Goal: Task Accomplishment & Management: Use online tool/utility

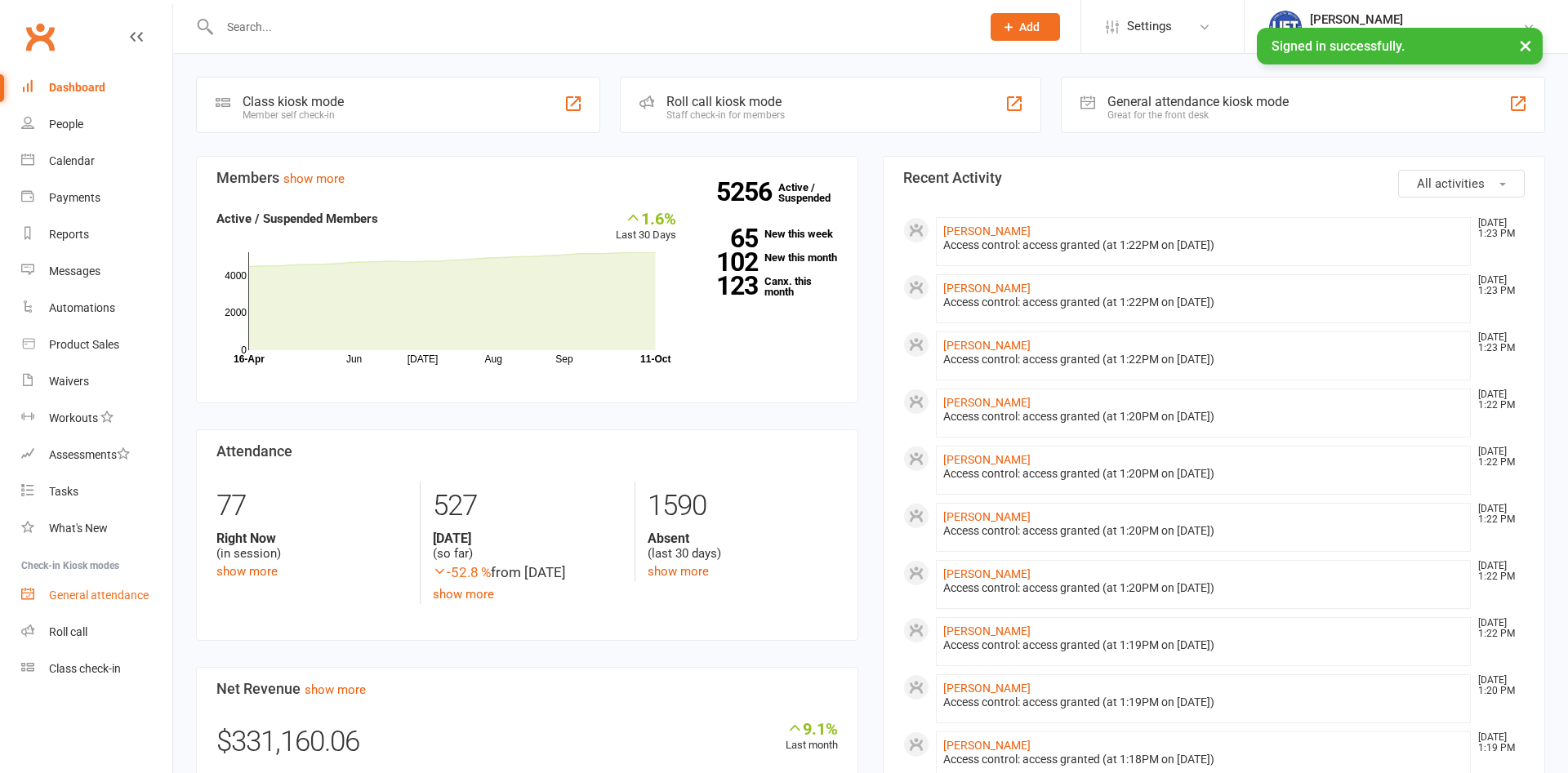
click at [117, 595] on div "General attendance" at bounding box center [98, 596] width 99 height 13
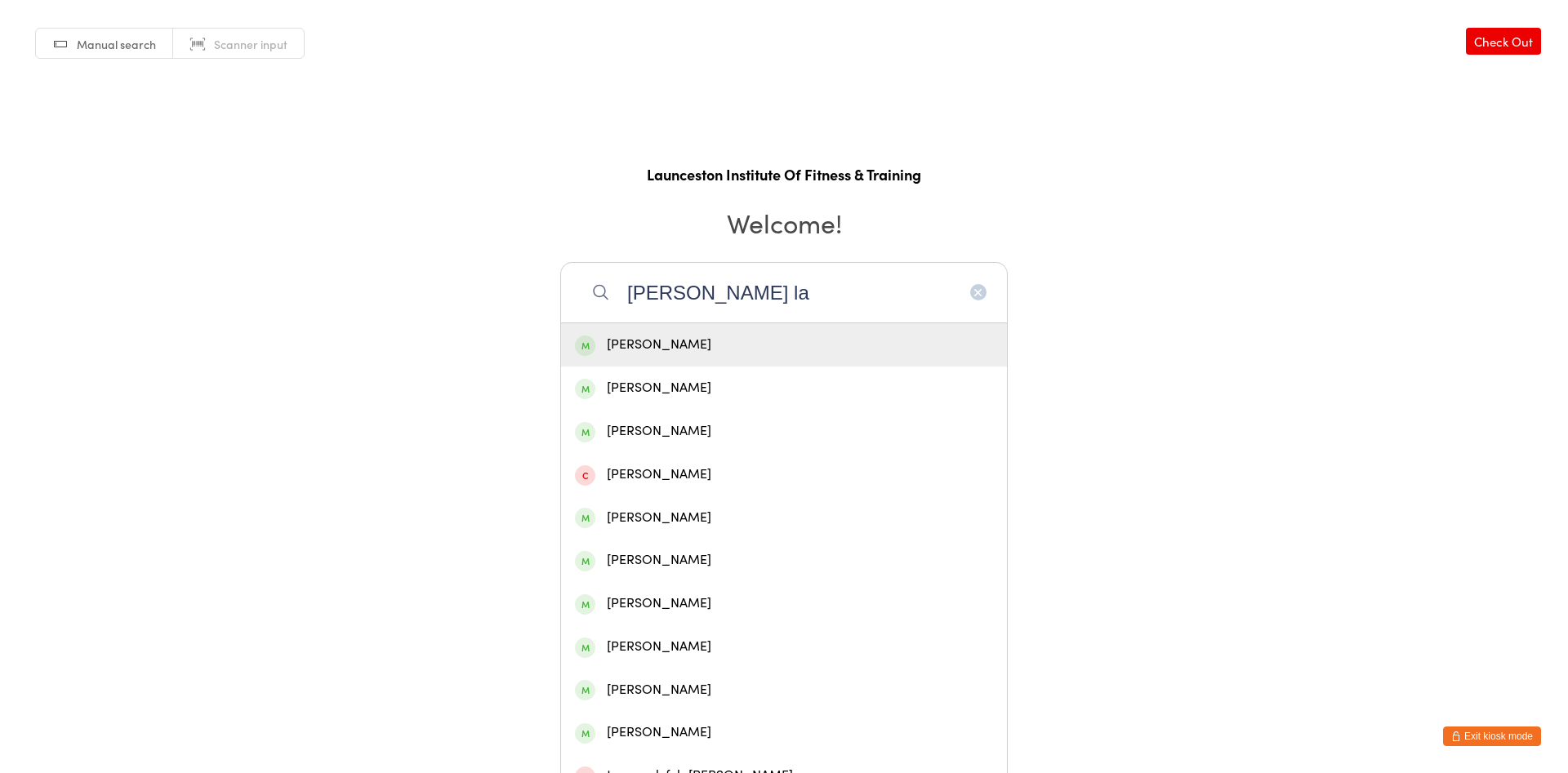
type input "darcy la"
click at [696, 348] on div "[PERSON_NAME]" at bounding box center [783, 345] width 418 height 22
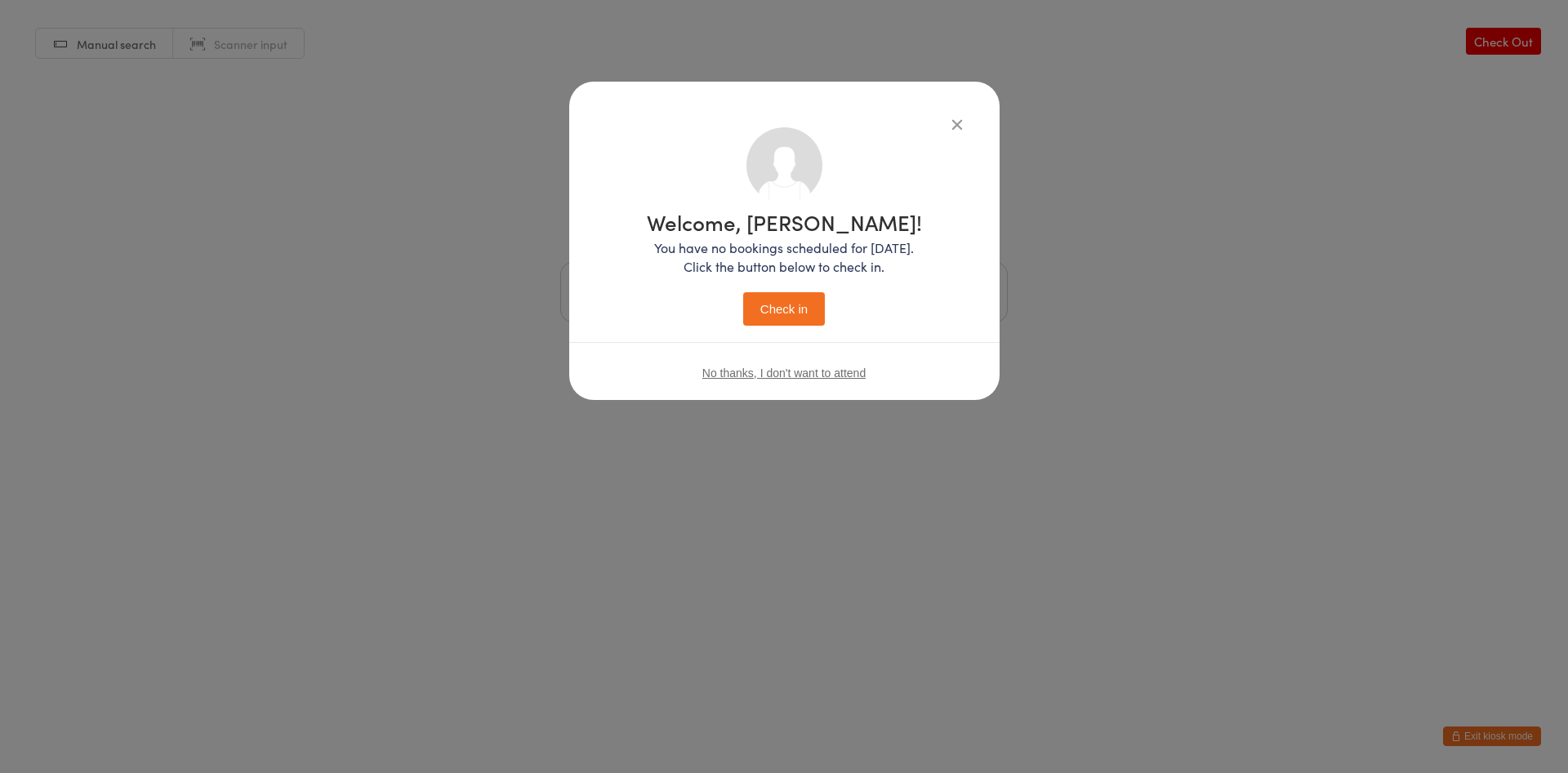
click at [773, 305] on button "Check in" at bounding box center [783, 309] width 82 height 34
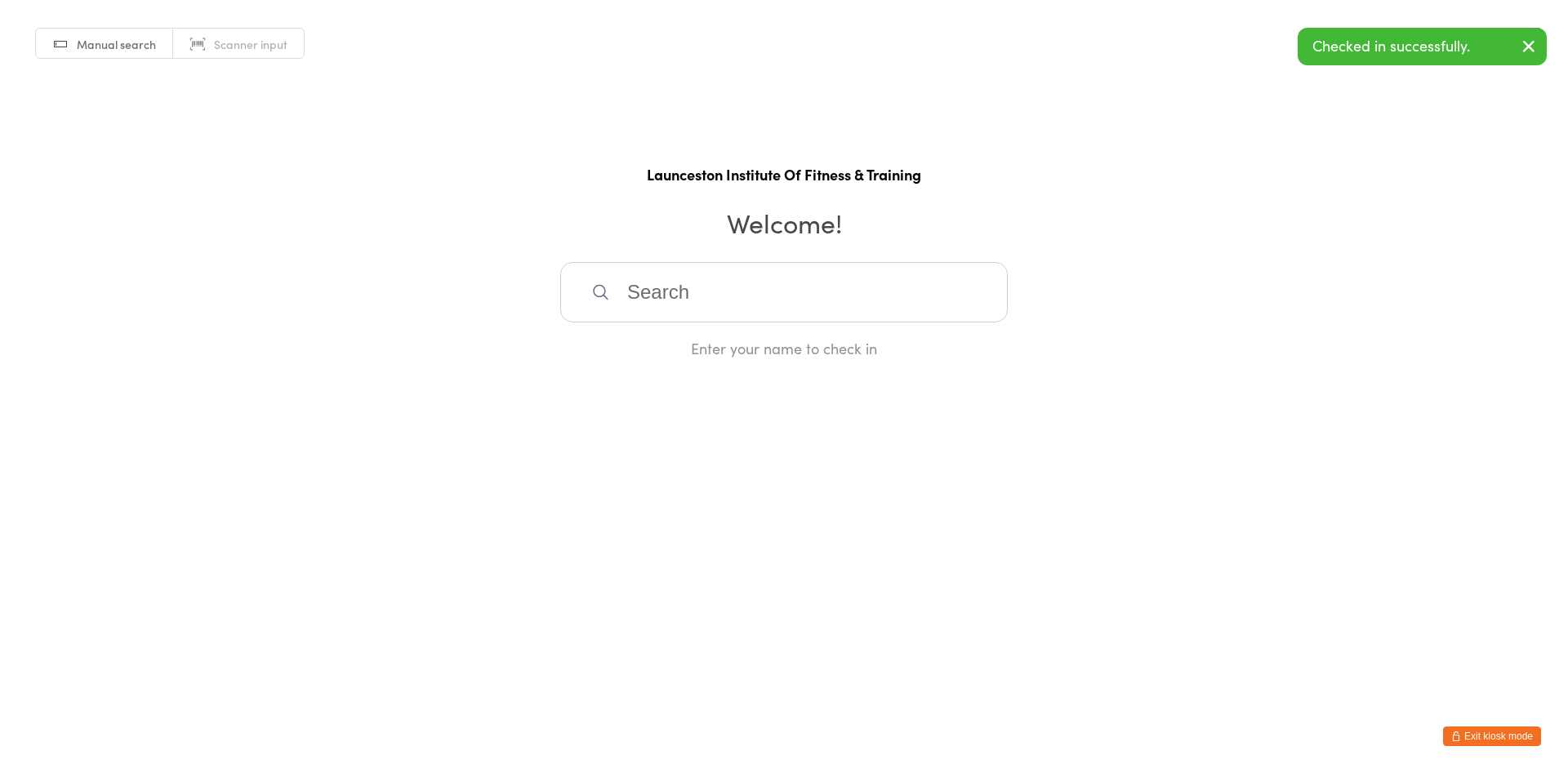
click at [1503, 737] on button "Exit kiosk mode" at bounding box center [1491, 736] width 98 height 19
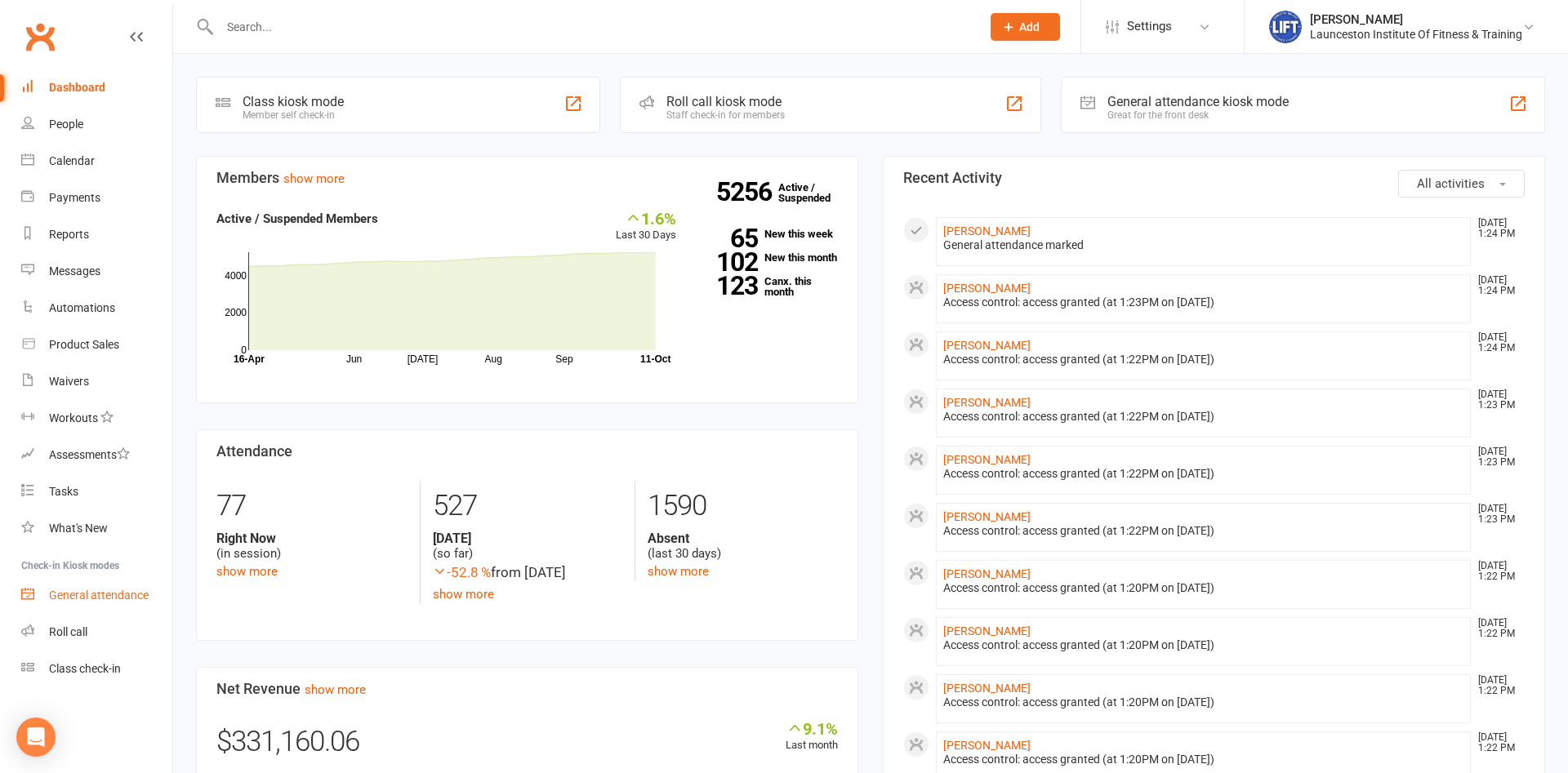
click at [98, 594] on div "General attendance" at bounding box center [98, 596] width 99 height 13
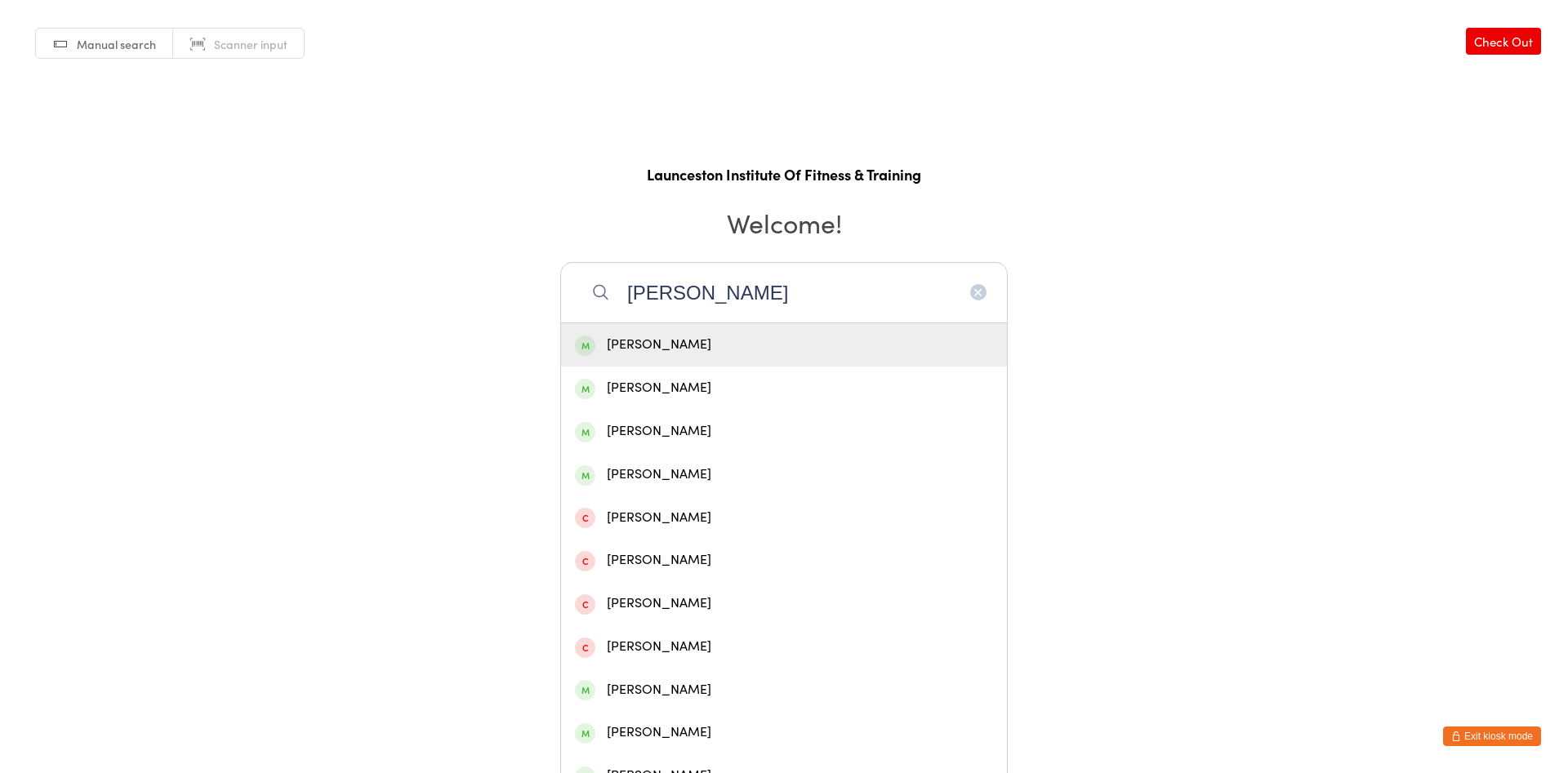
type input "frank clark"
click at [765, 353] on div "Frank Clark" at bounding box center [783, 345] width 418 height 22
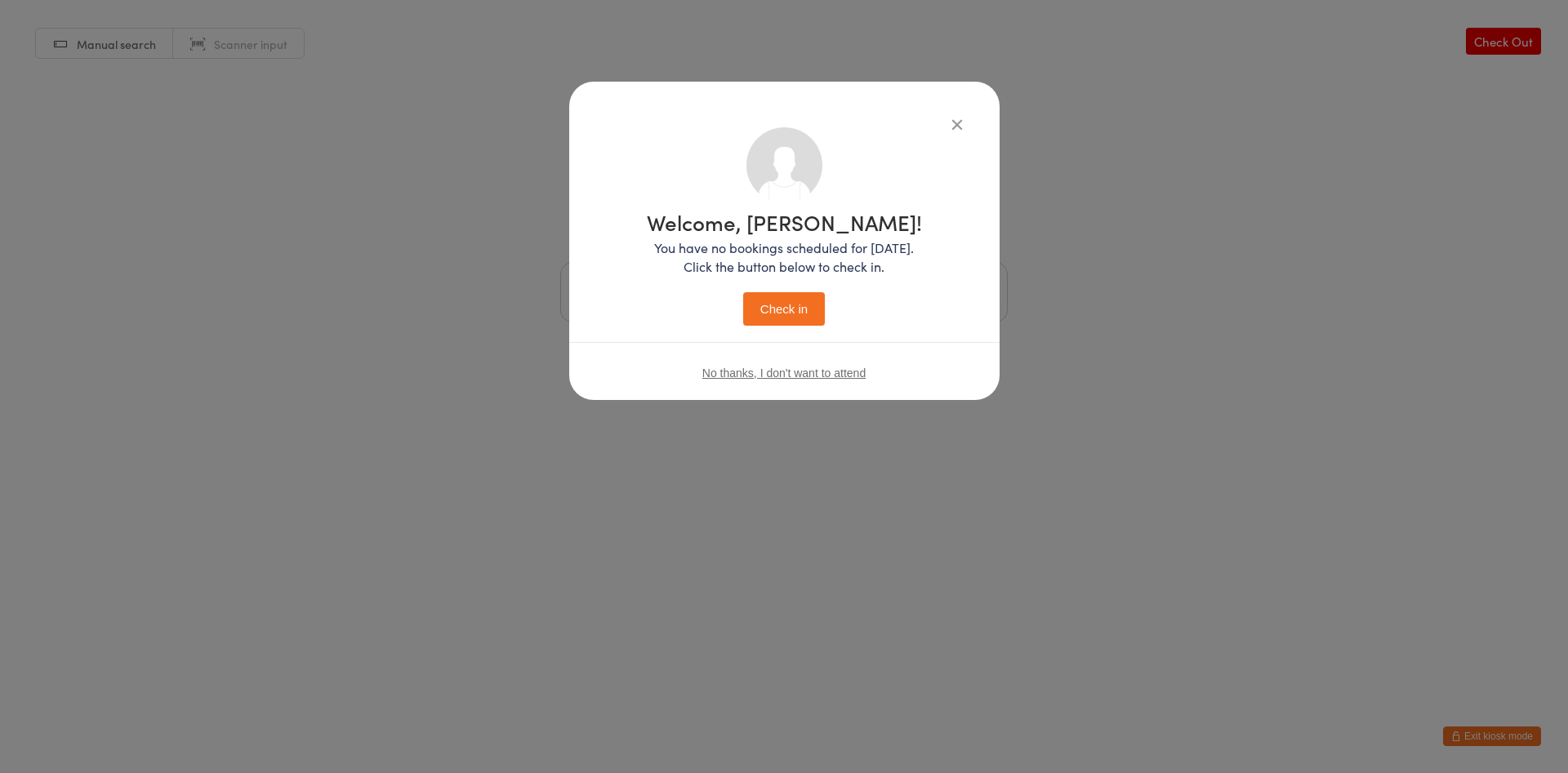
click at [792, 316] on button "Check in" at bounding box center [783, 309] width 82 height 34
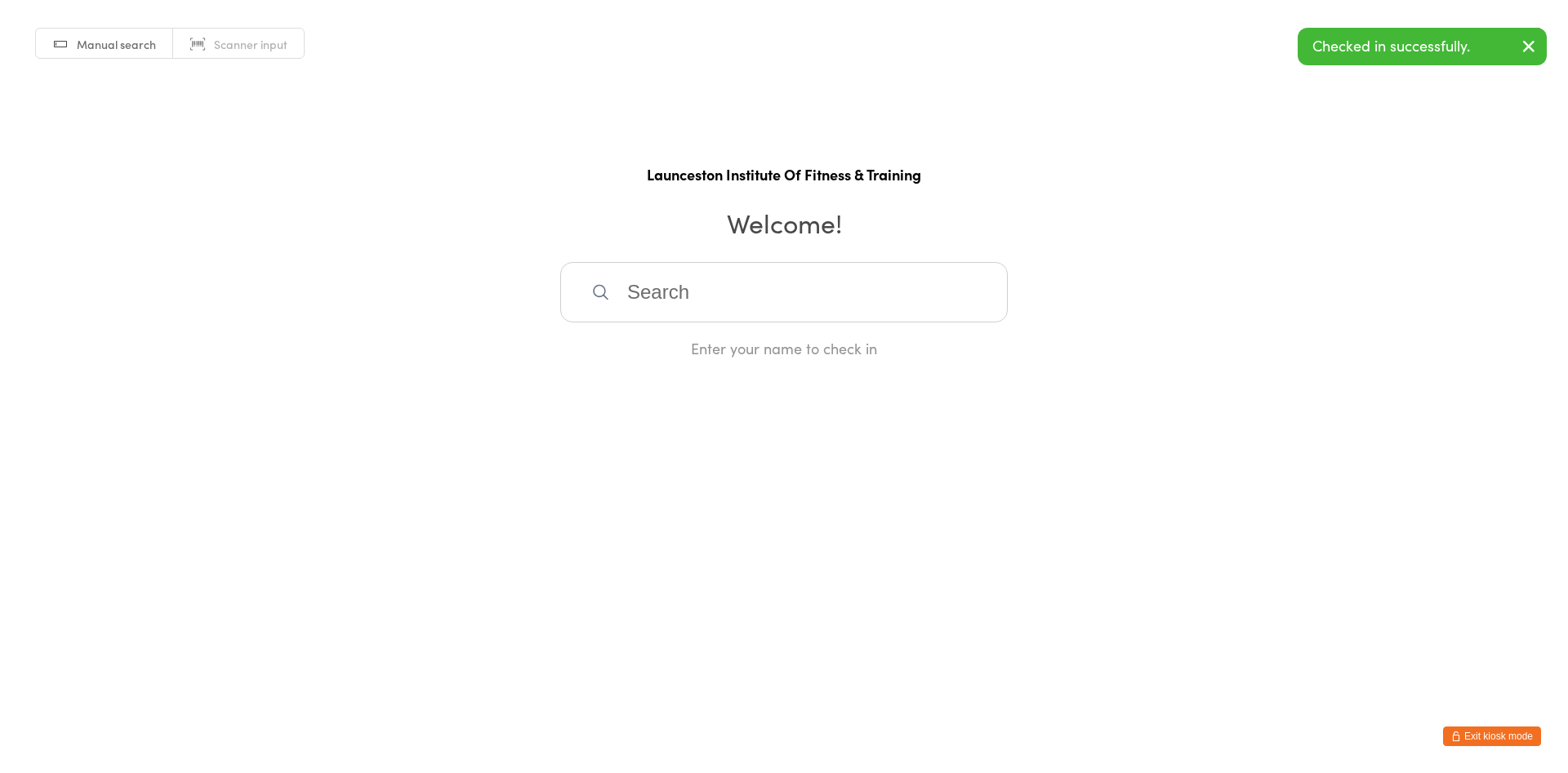
click at [776, 288] on input "search" at bounding box center [784, 293] width 448 height 61
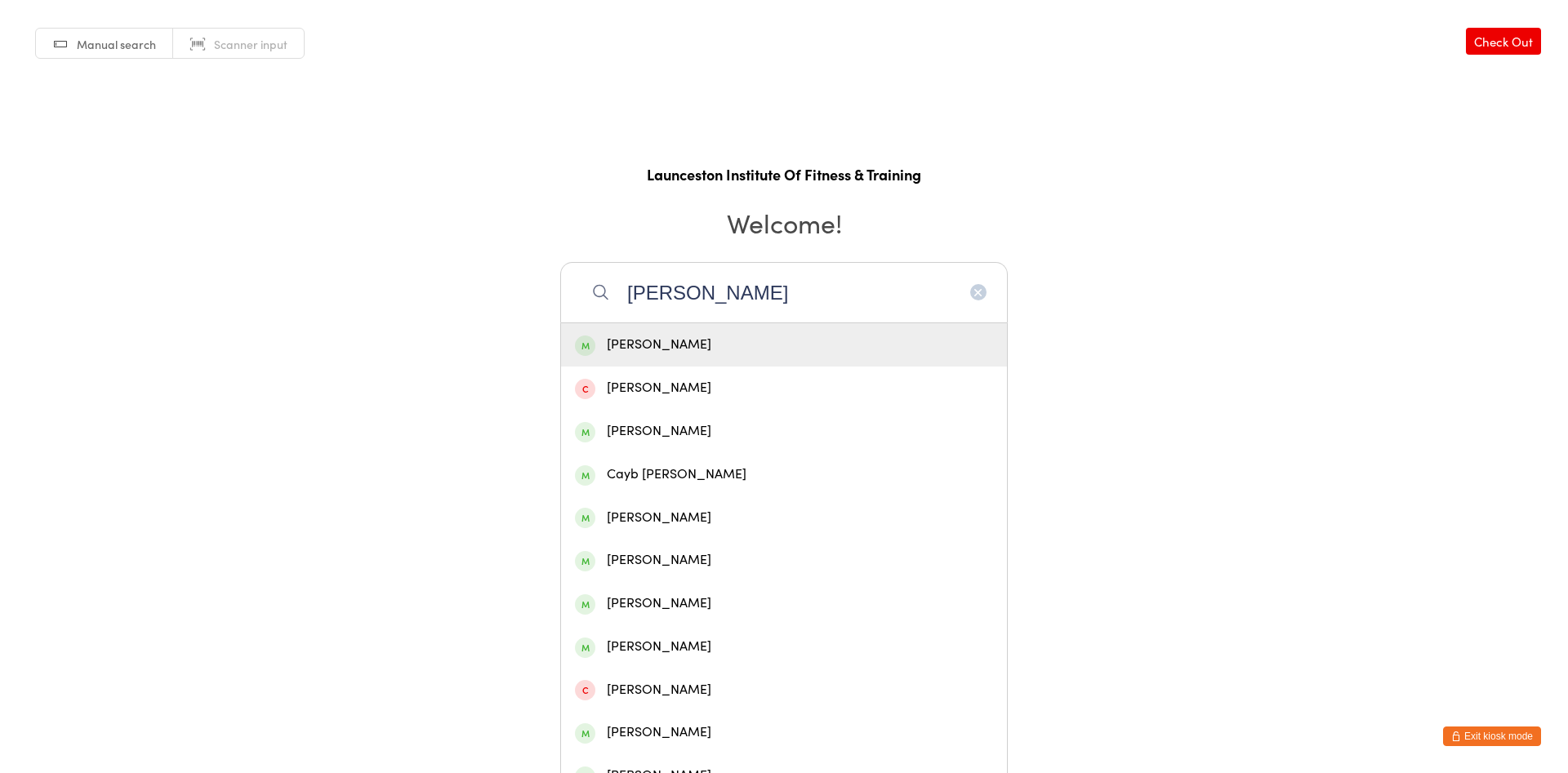
type input "harry woods"
click at [795, 351] on div "Harold Woods" at bounding box center [783, 345] width 418 height 22
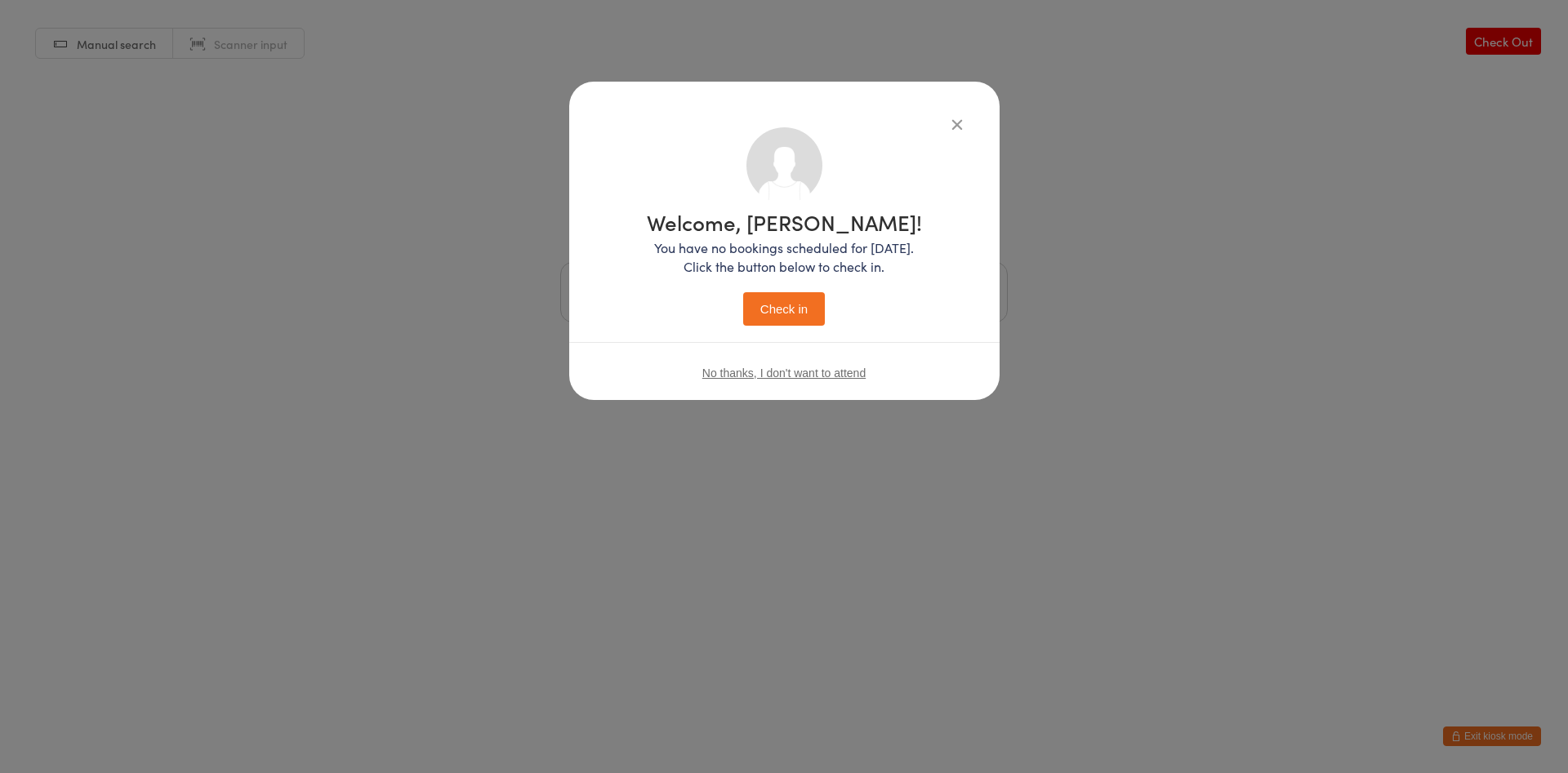
click at [771, 305] on button "Check in" at bounding box center [783, 309] width 82 height 34
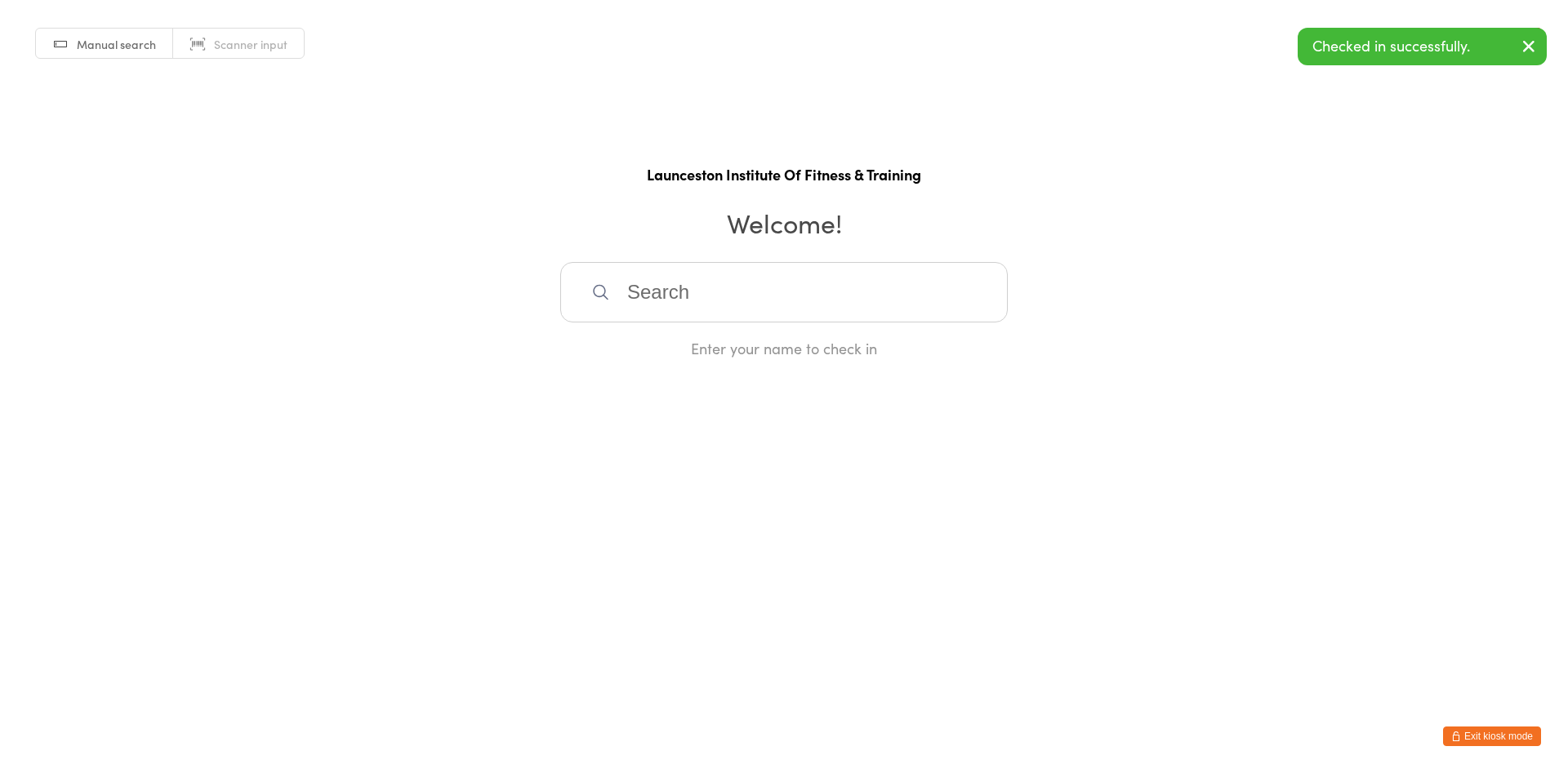
click at [1457, 729] on button "Exit kiosk mode" at bounding box center [1491, 736] width 98 height 19
